Goal: Task Accomplishment & Management: Use online tool/utility

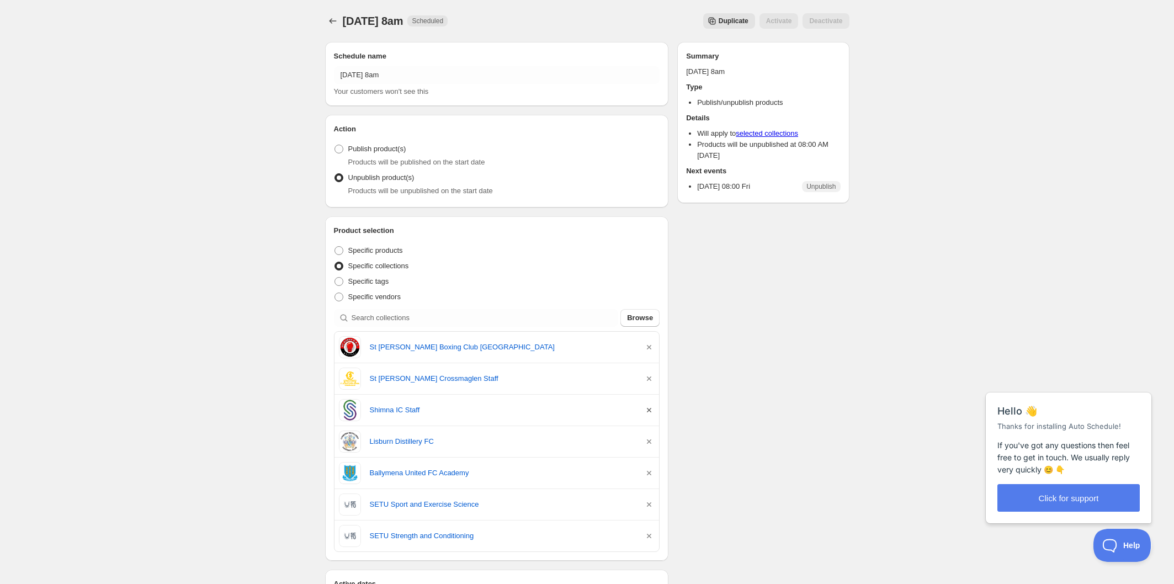
click at [647, 410] on icon "button" at bounding box center [649, 410] width 4 height 4
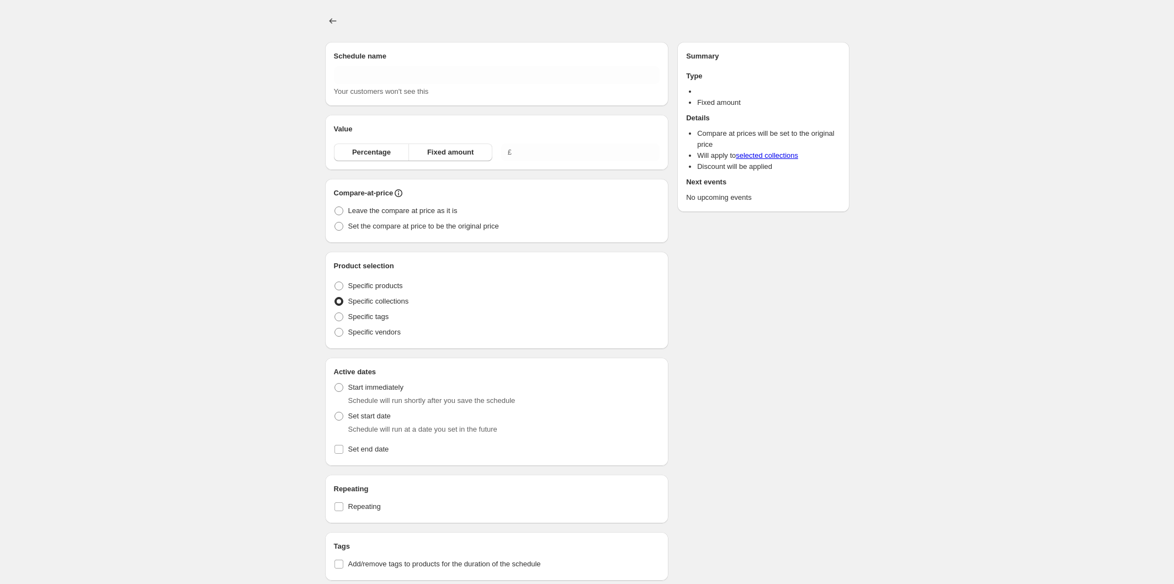
type input "[DATE] 8am"
radio input "true"
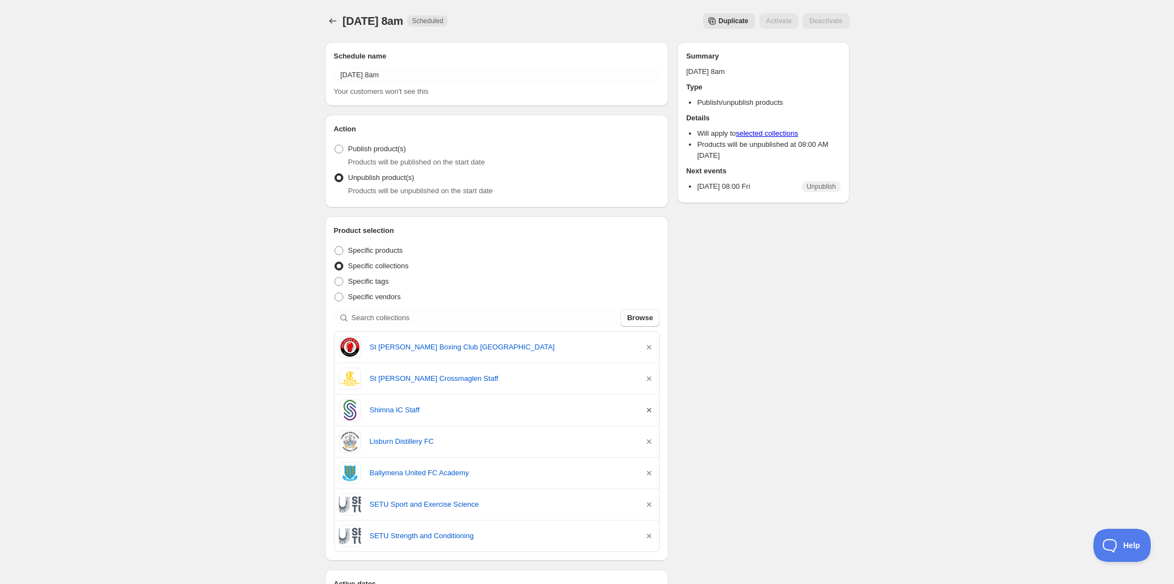
click at [650, 412] on icon "button" at bounding box center [649, 410] width 11 height 11
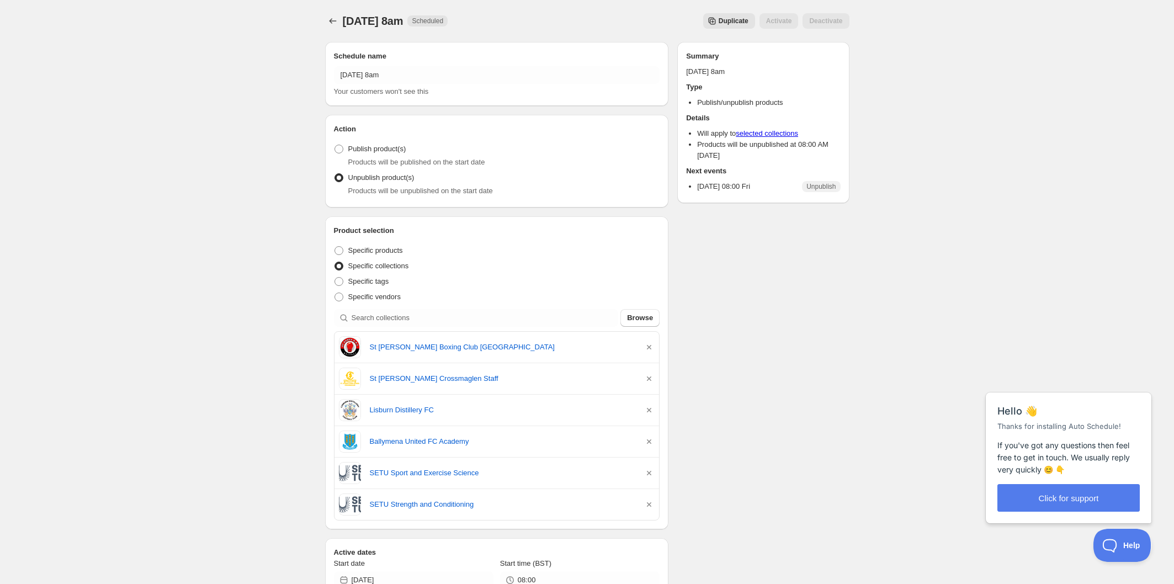
click at [728, 16] on button "Duplicate" at bounding box center [729, 20] width 52 height 15
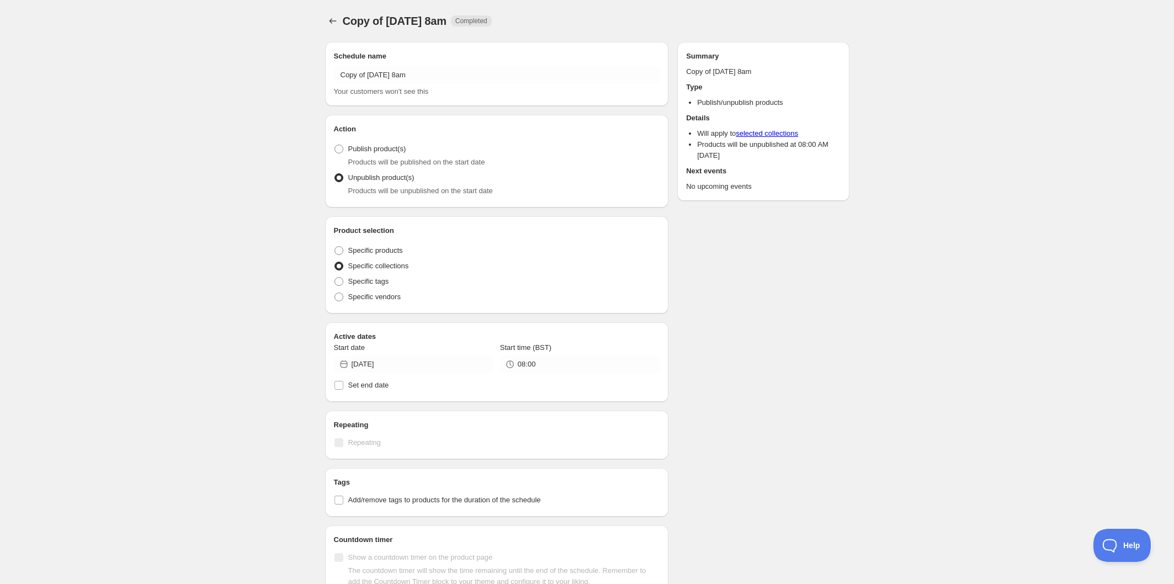
radio input "true"
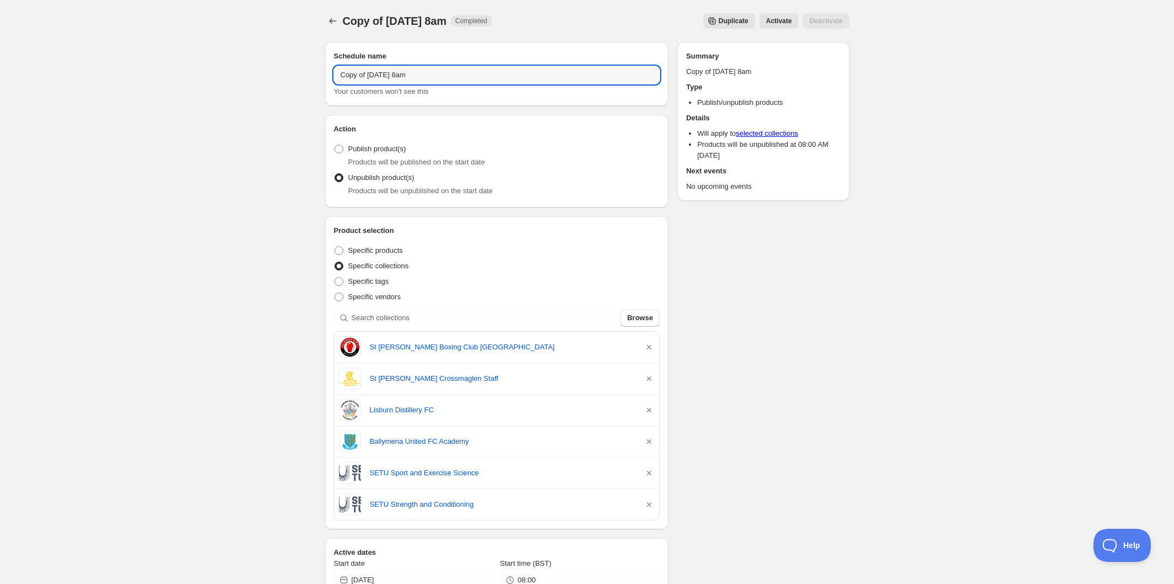
drag, startPoint x: 368, startPoint y: 72, endPoint x: 315, endPoint y: 69, distance: 52.5
click at [315, 69] on div "Copy of Friday 19th September @ 8am. This page is ready Copy of Friday 19th Sep…" at bounding box center [587, 491] width 551 height 982
drag, startPoint x: 369, startPoint y: 72, endPoint x: 363, endPoint y: 72, distance: 6.1
click at [363, 72] on input "Friday 19th September @ 8am" at bounding box center [497, 75] width 326 height 18
type input "Friday 26th September @ 8am"
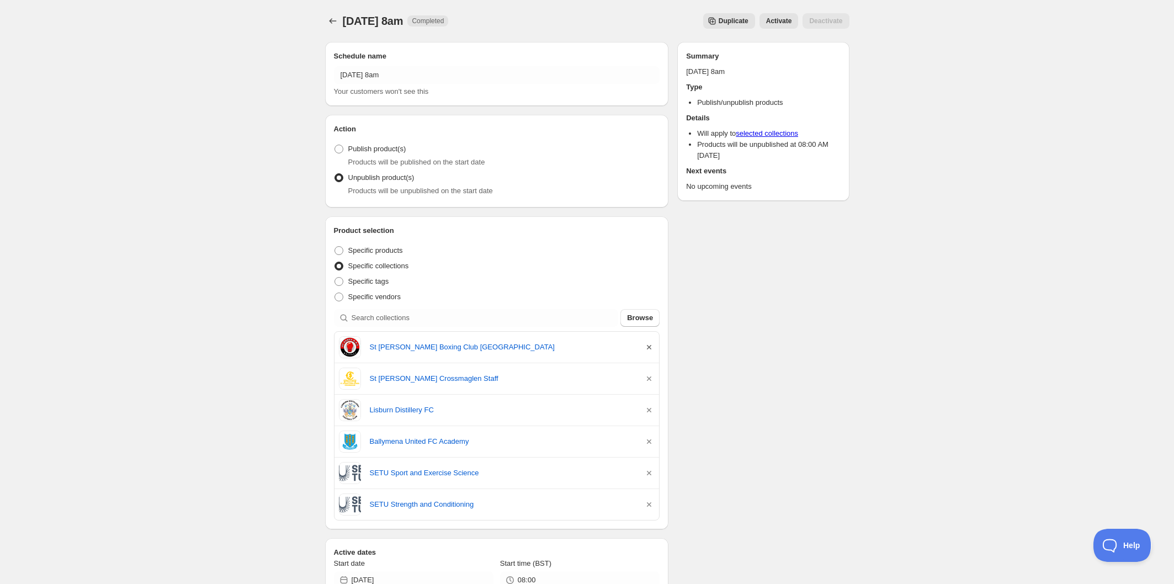
click at [648, 343] on icon "button" at bounding box center [649, 347] width 11 height 11
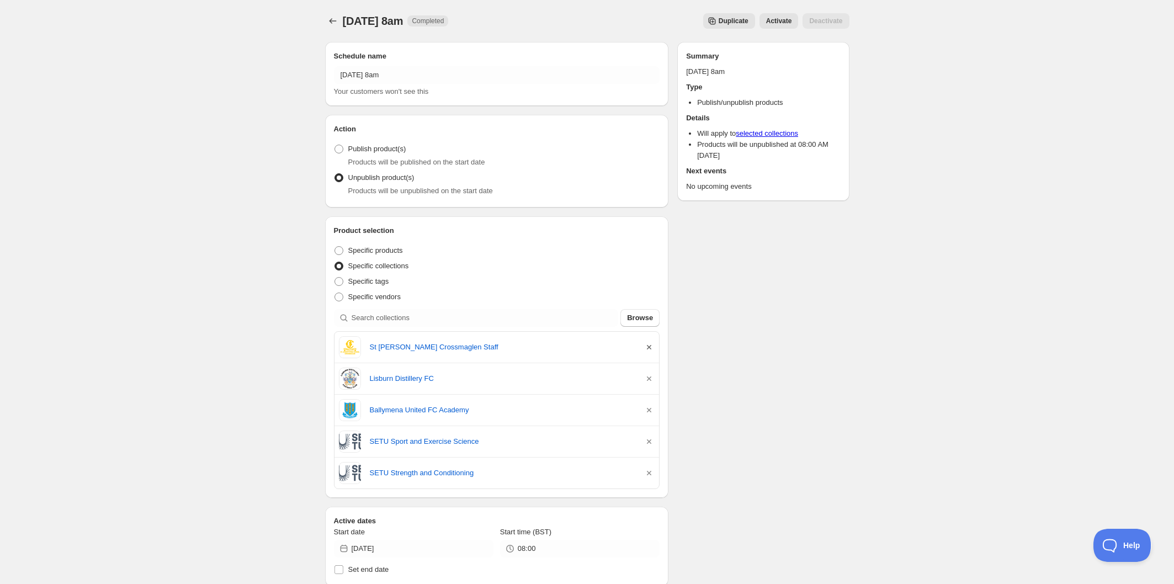
click at [648, 346] on icon "button" at bounding box center [649, 347] width 11 height 11
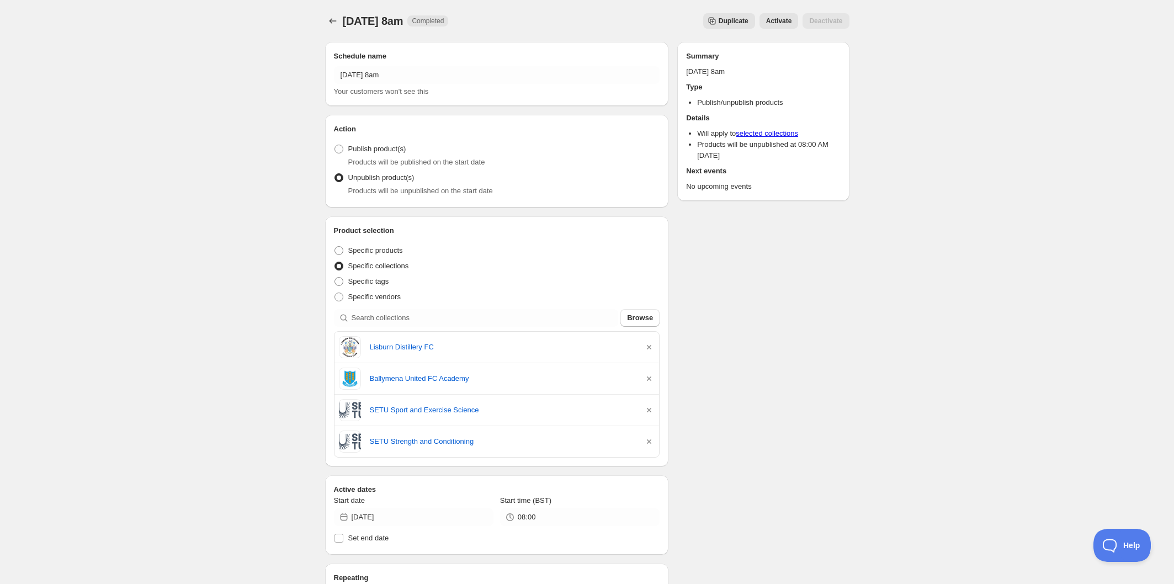
click at [648, 346] on icon "button" at bounding box center [649, 347] width 11 height 11
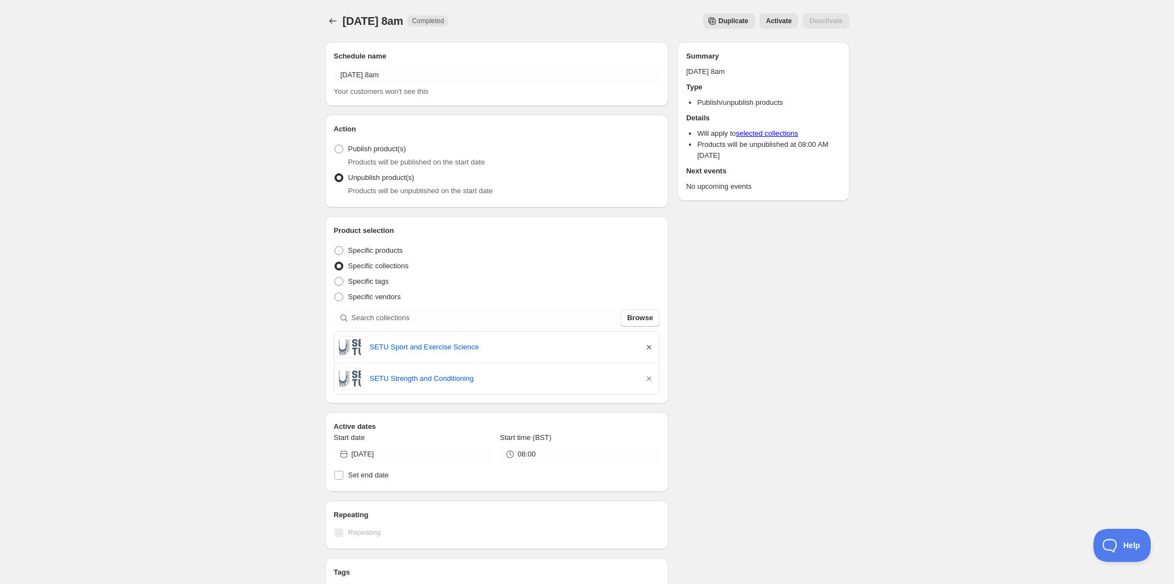
click at [648, 346] on icon "button" at bounding box center [649, 347] width 11 height 11
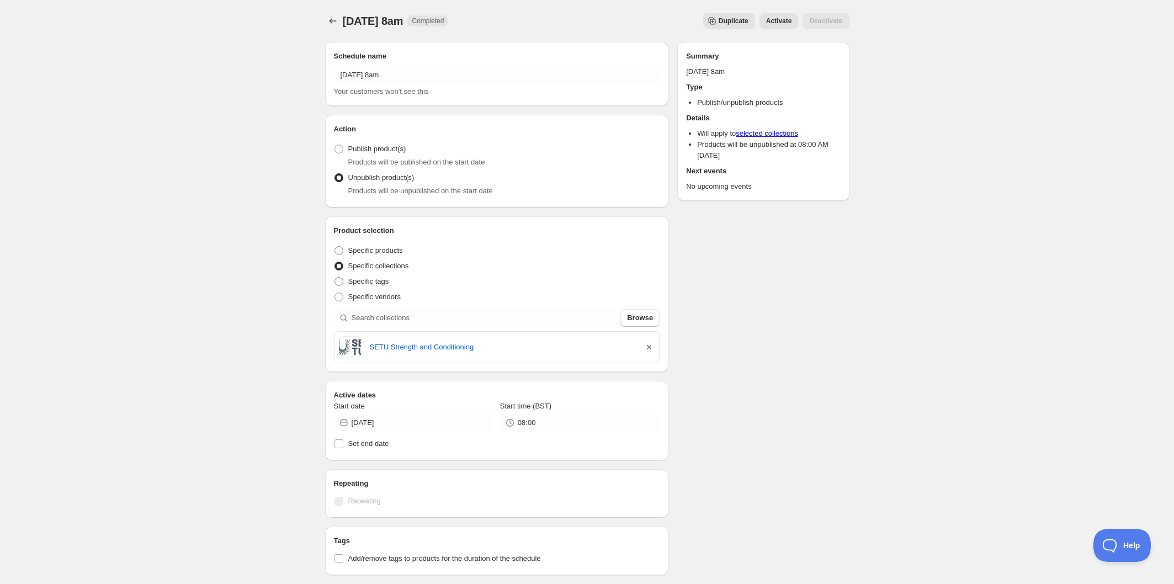
click at [648, 346] on icon "button" at bounding box center [649, 347] width 11 height 11
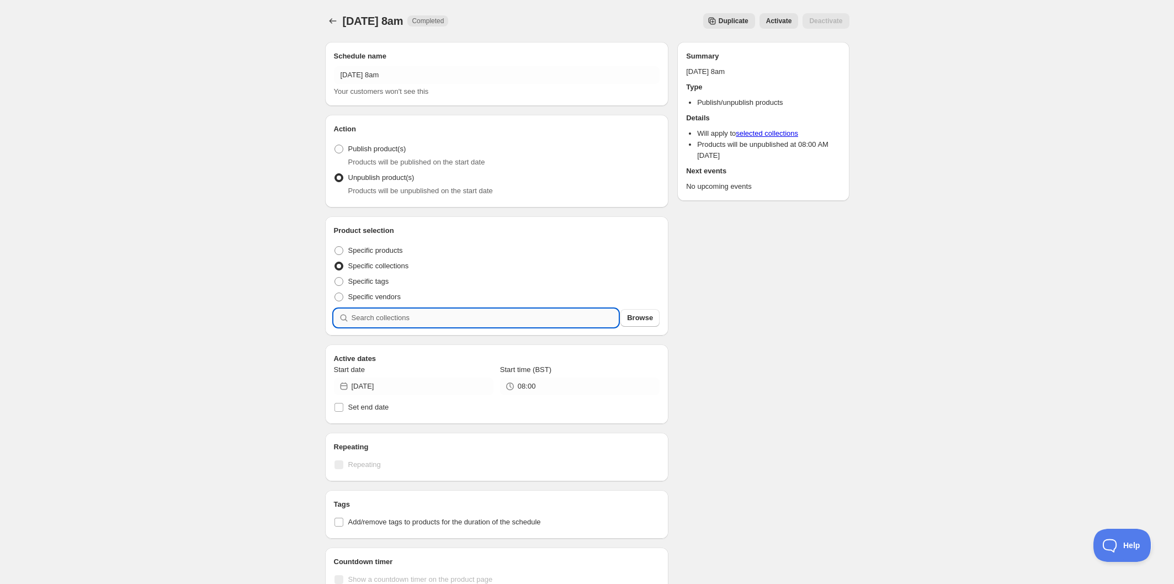
click at [487, 319] on input "search" at bounding box center [485, 318] width 267 height 18
type input "s"
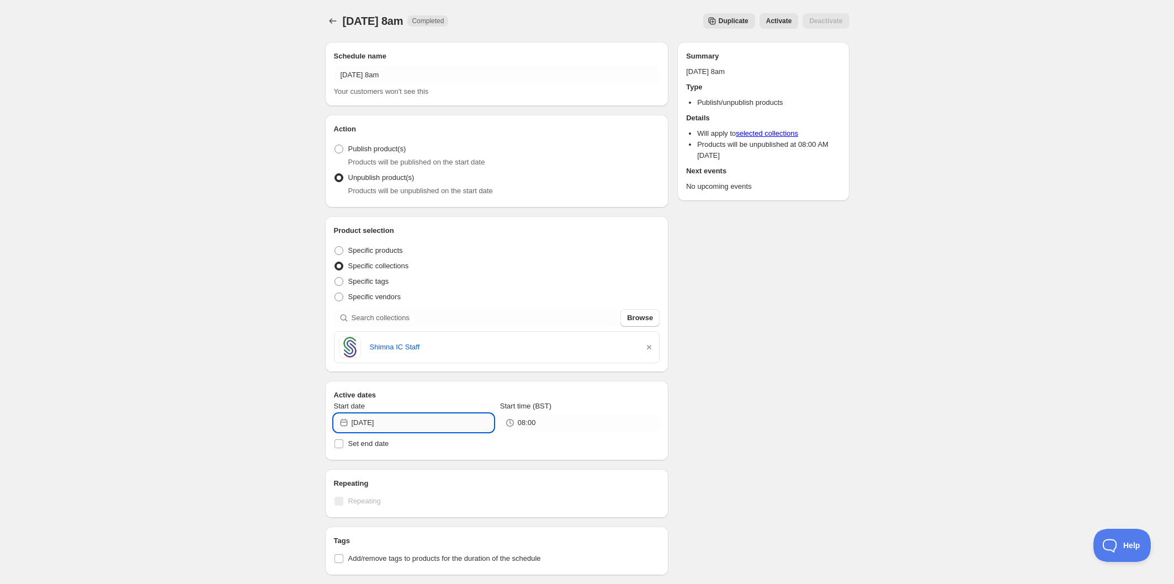
click at [429, 426] on input "2025-09-19" at bounding box center [423, 423] width 142 height 18
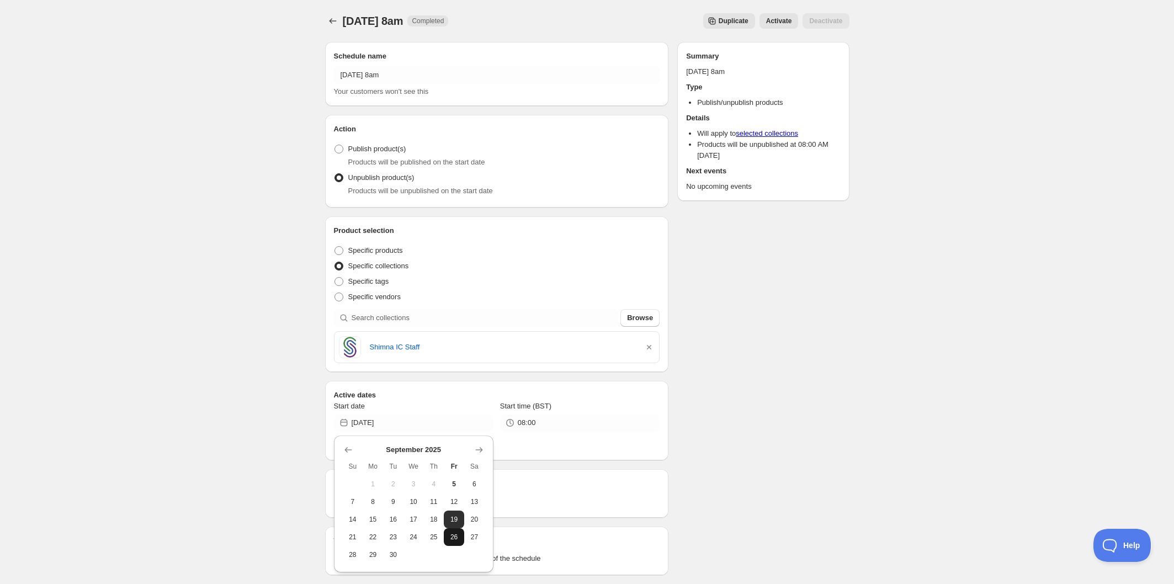
click at [453, 543] on button "26" at bounding box center [454, 537] width 20 height 18
type input "2025-09-26"
